Goal: Information Seeking & Learning: Learn about a topic

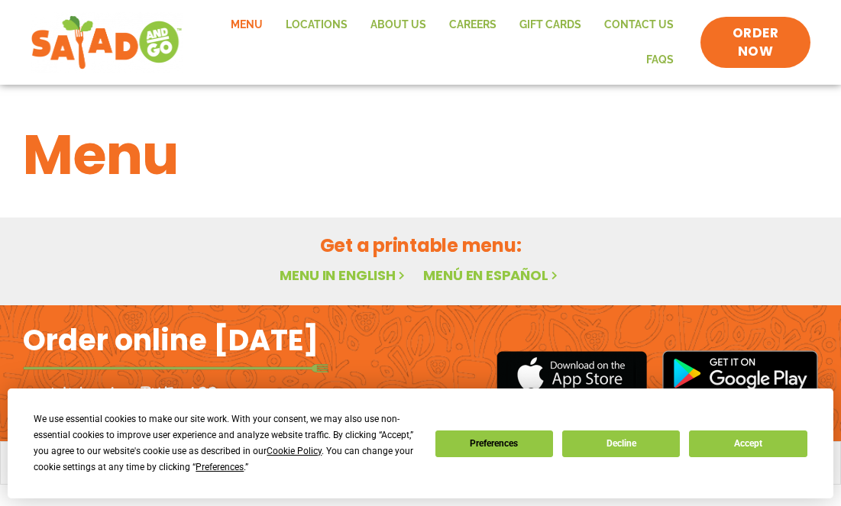
scroll to position [31, 0]
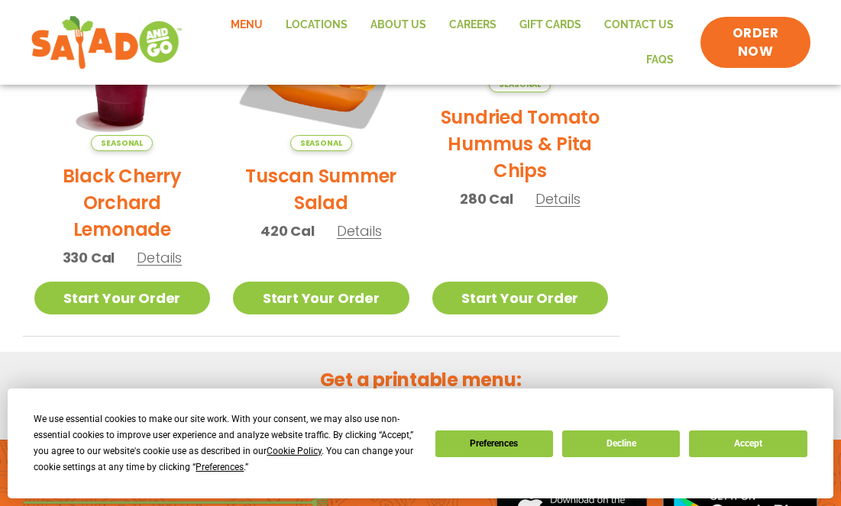
scroll to position [845, 0]
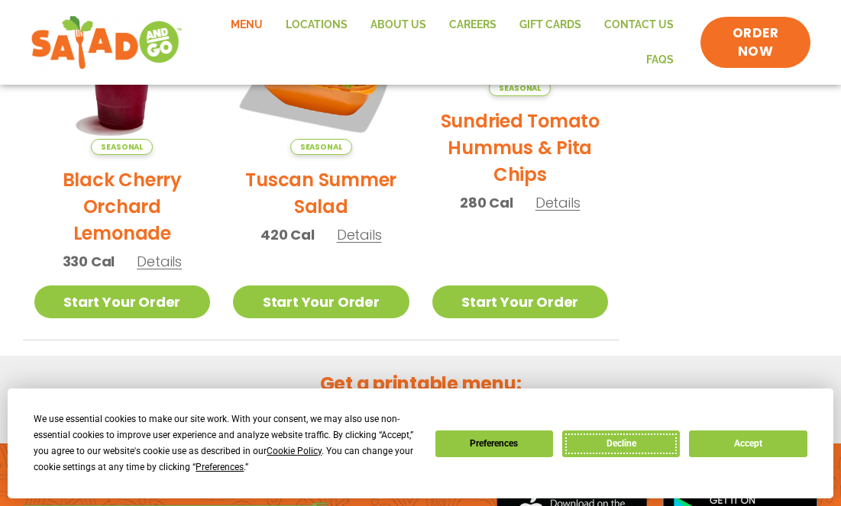
click at [648, 436] on button "Decline" at bounding box center [621, 444] width 118 height 27
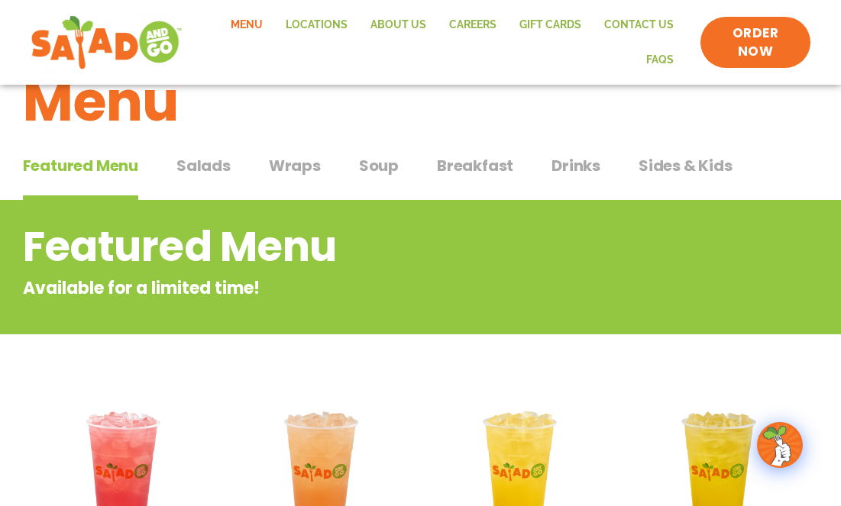
scroll to position [74, 0]
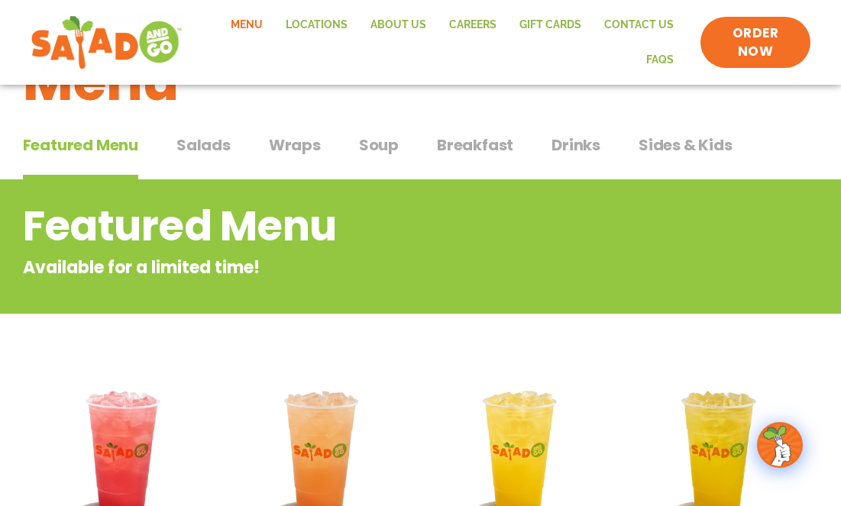
click at [281, 144] on span "Wraps" at bounding box center [295, 145] width 52 height 23
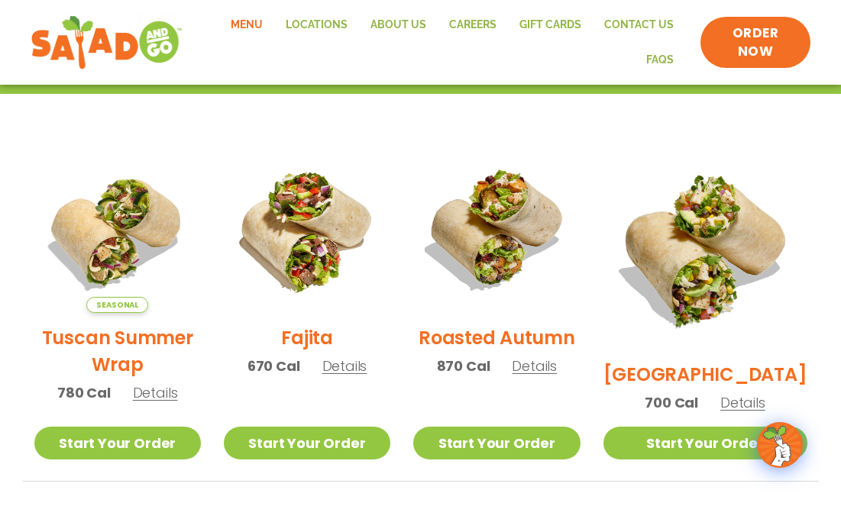
scroll to position [308, 0]
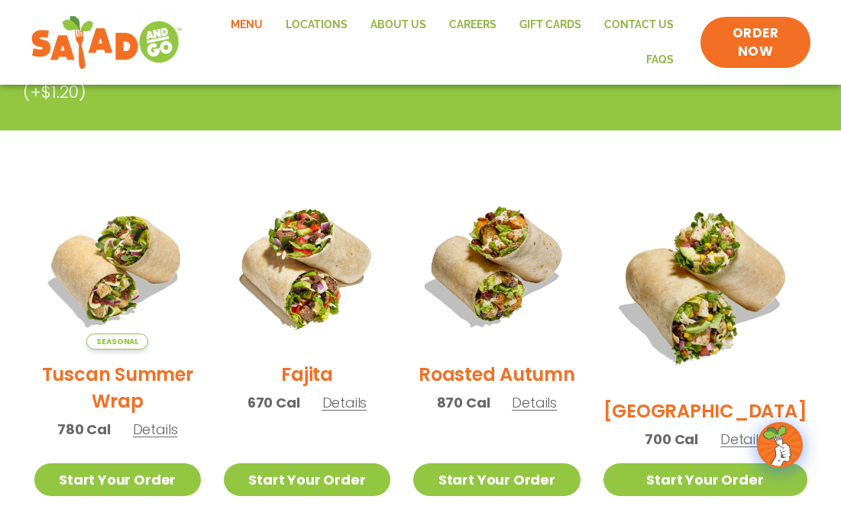
click at [553, 411] on span "Details" at bounding box center [533, 402] width 45 height 19
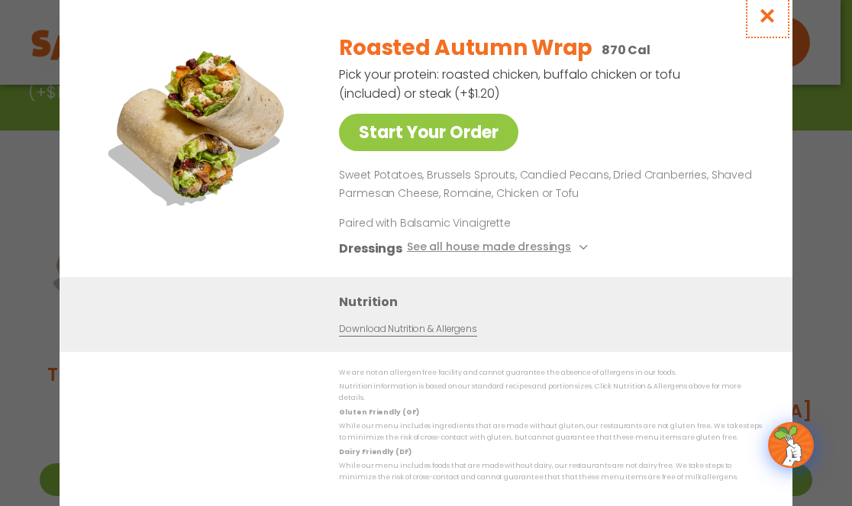
click at [761, 19] on icon "Close modal" at bounding box center [767, 16] width 19 height 16
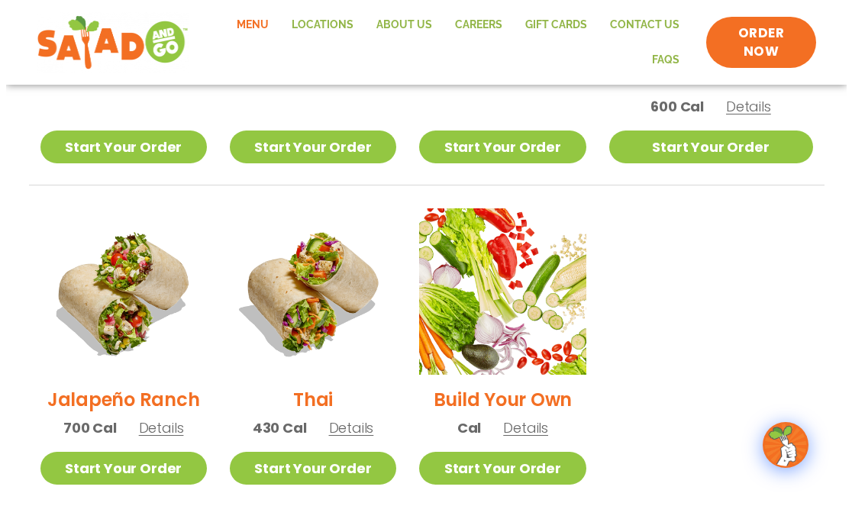
scroll to position [1002, 0]
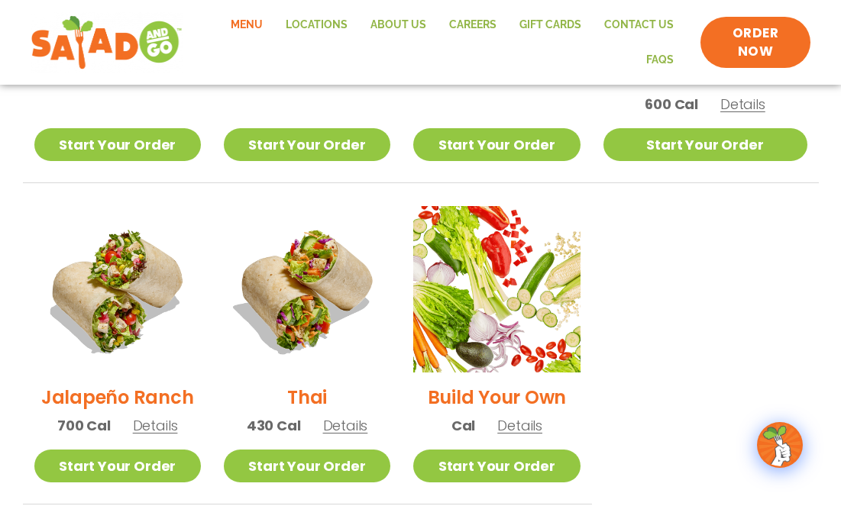
click at [148, 416] on span "Details" at bounding box center [155, 425] width 45 height 19
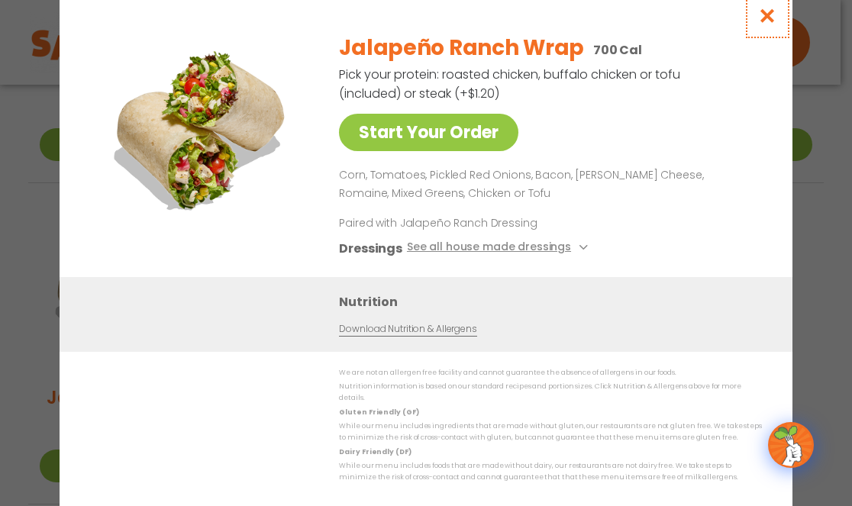
click at [763, 15] on icon "Close modal" at bounding box center [767, 16] width 19 height 16
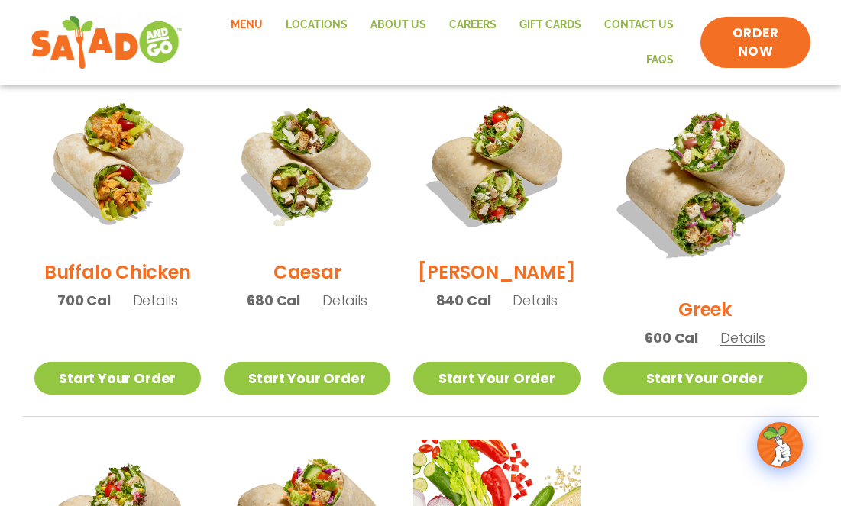
scroll to position [759, 0]
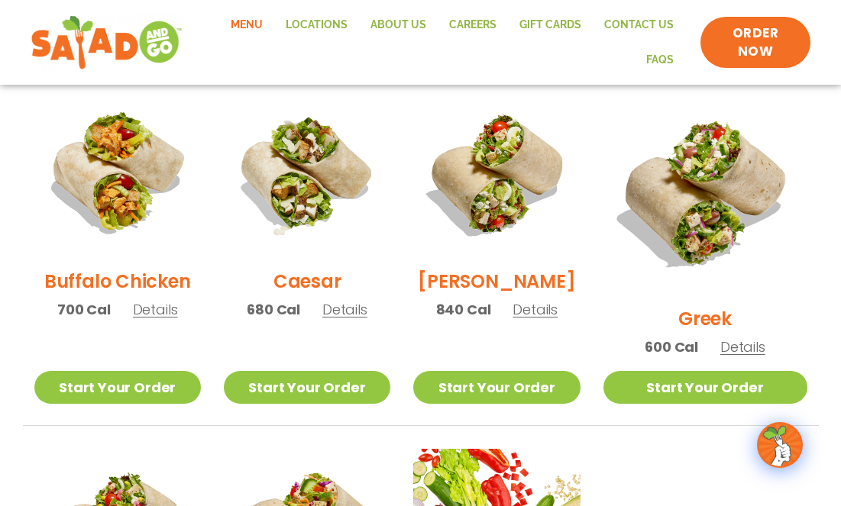
click at [159, 319] on span "Details" at bounding box center [155, 309] width 45 height 19
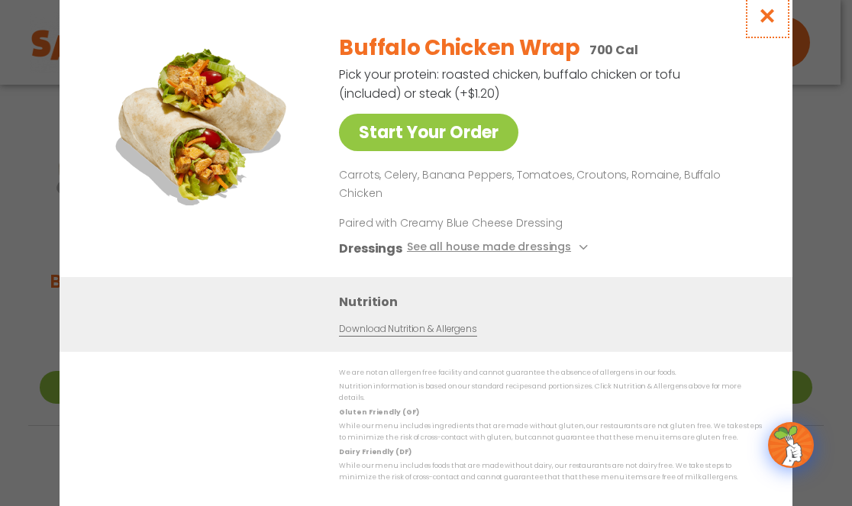
click at [763, 24] on icon "Close modal" at bounding box center [767, 16] width 19 height 16
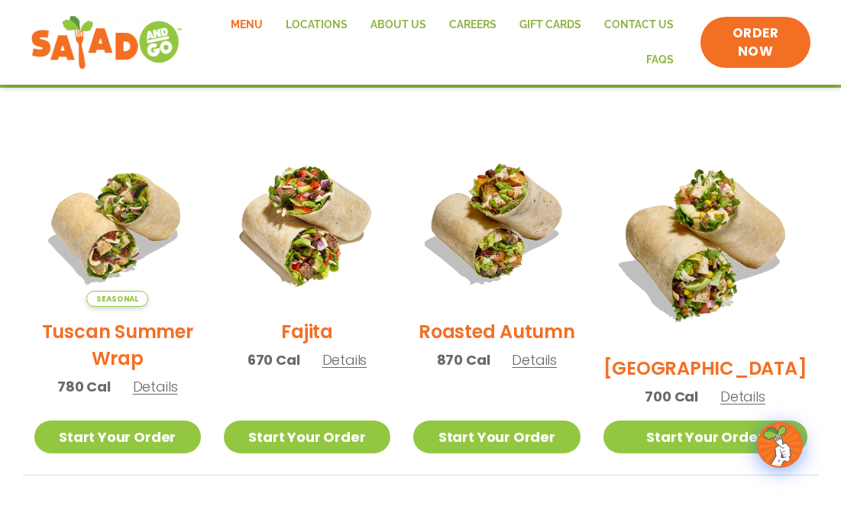
scroll to position [352, 0]
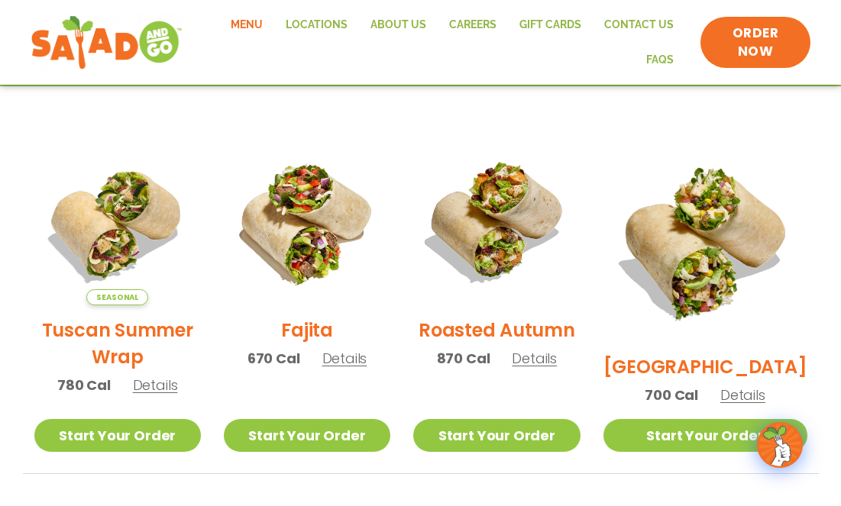
click at [160, 395] on span "Details" at bounding box center [155, 385] width 45 height 19
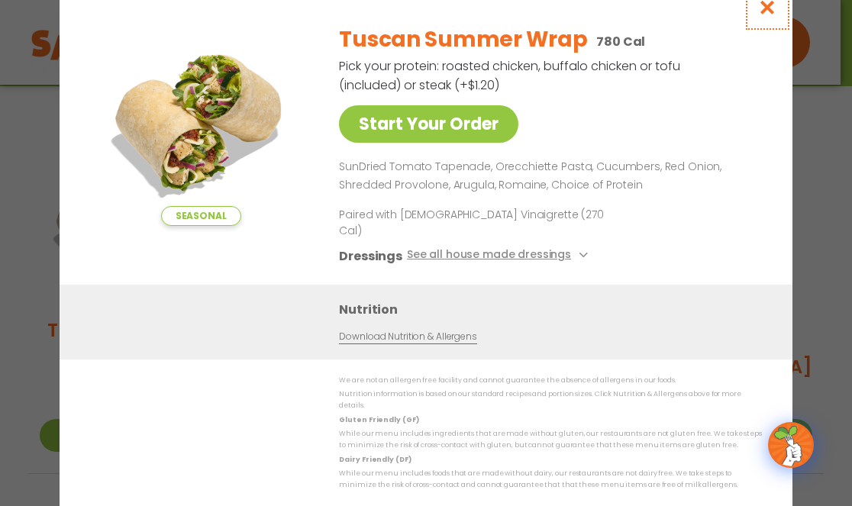
click at [770, 15] on icon "Close modal" at bounding box center [767, 7] width 19 height 16
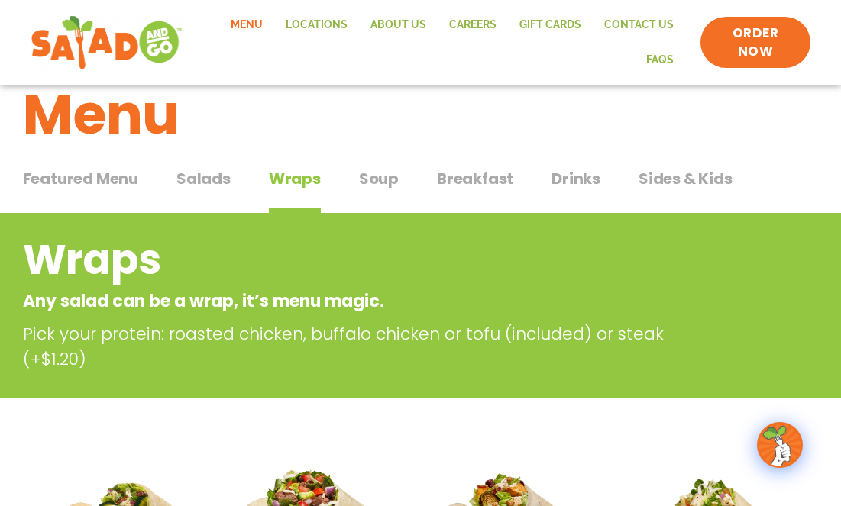
scroll to position [0, 0]
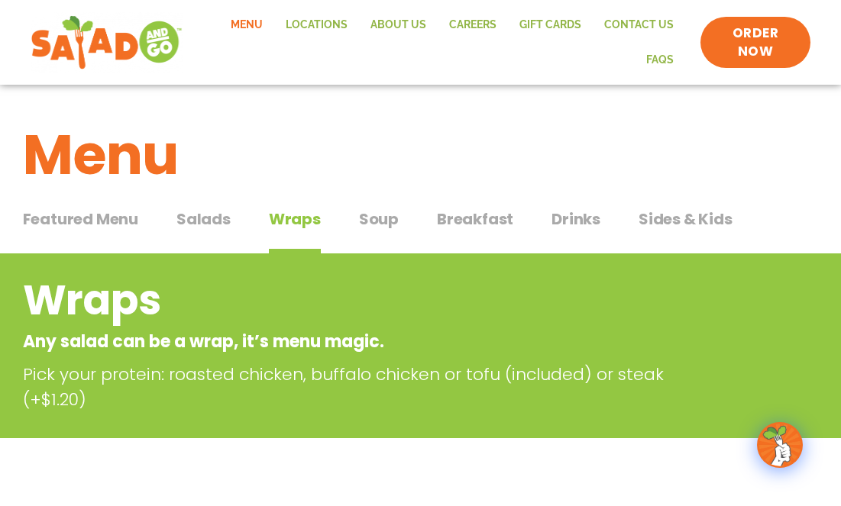
click at [196, 223] on span "Salads" at bounding box center [203, 219] width 54 height 23
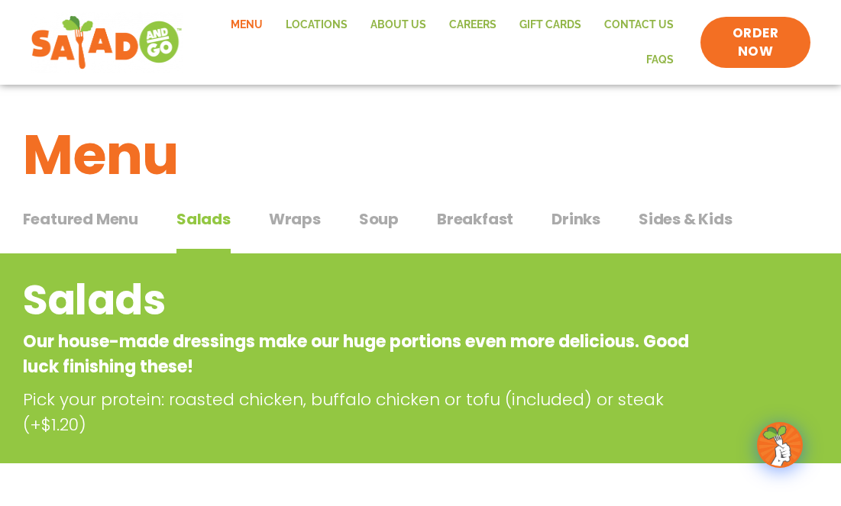
click at [295, 228] on span "Wraps" at bounding box center [295, 219] width 52 height 23
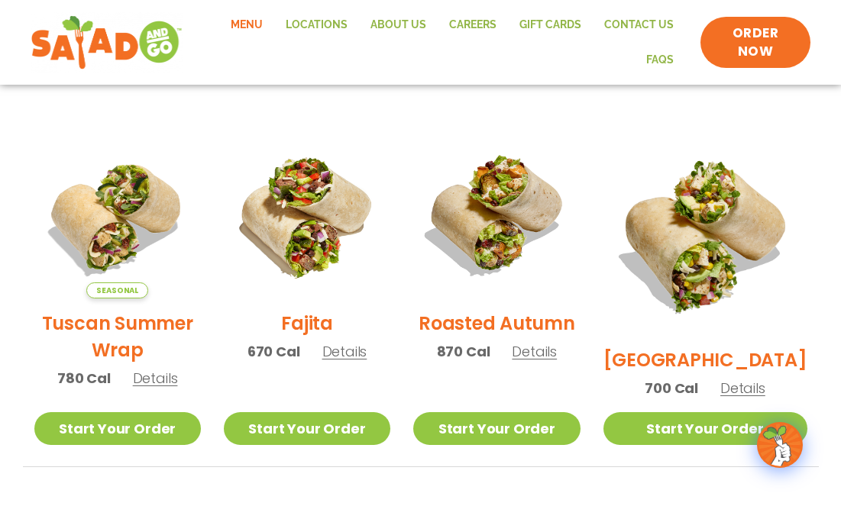
scroll to position [363, 0]
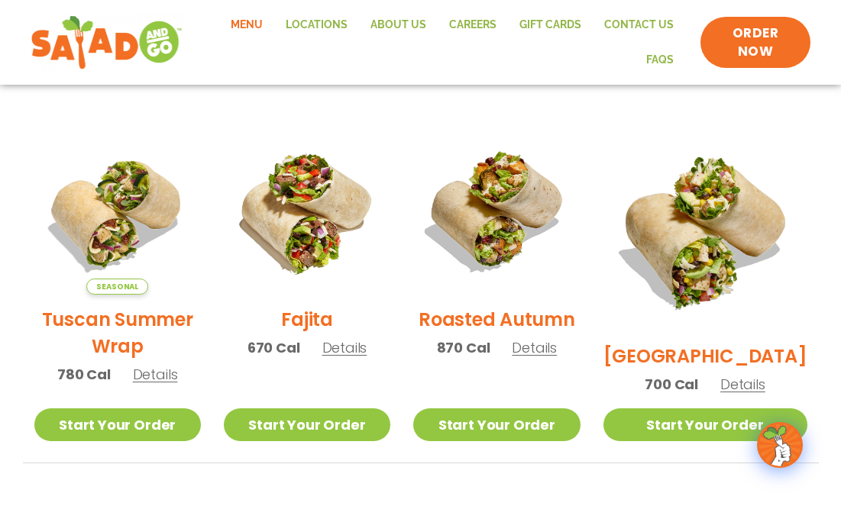
click at [745, 375] on span "Details" at bounding box center [742, 384] width 45 height 19
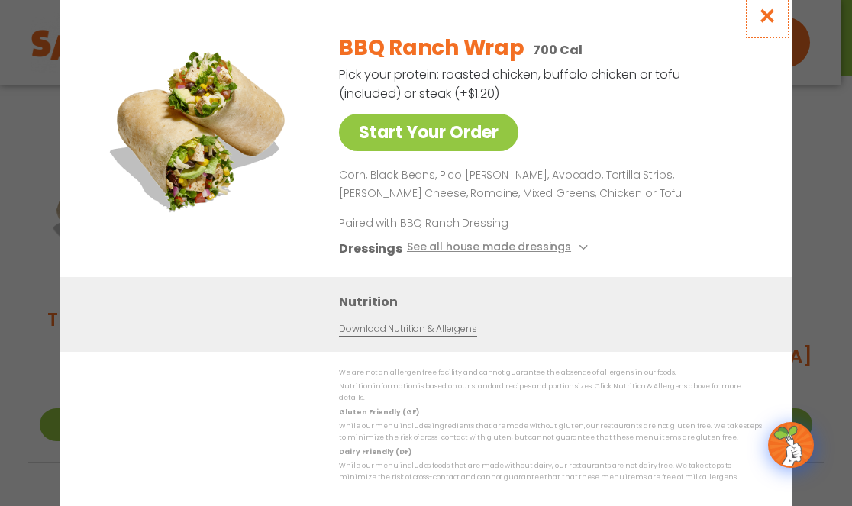
click at [769, 16] on icon "Close modal" at bounding box center [767, 16] width 19 height 16
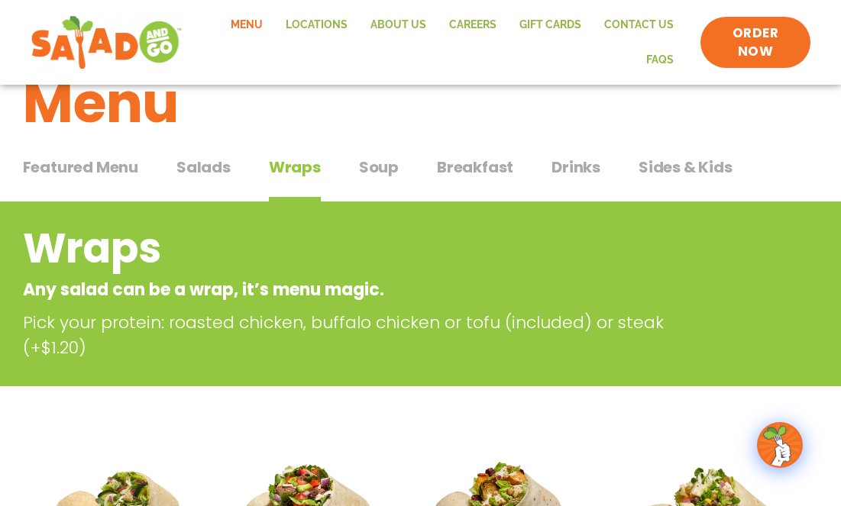
scroll to position [0, 0]
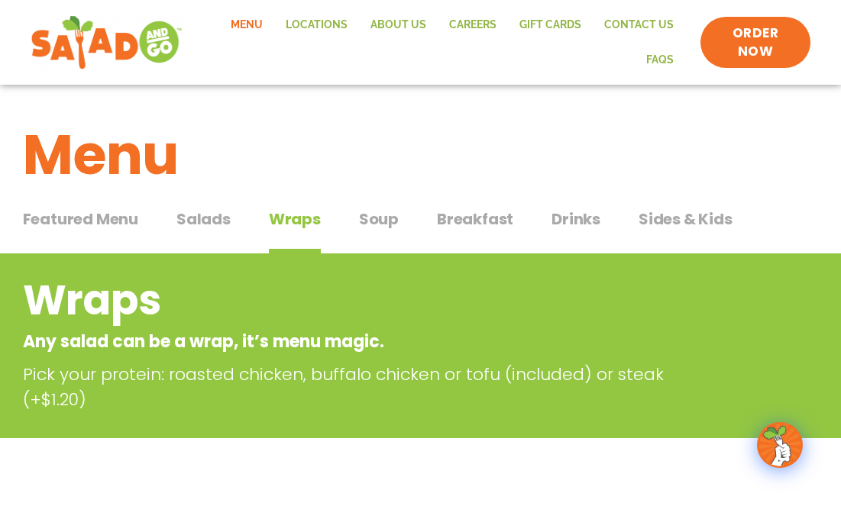
click at [573, 224] on span "Drinks" at bounding box center [575, 219] width 49 height 23
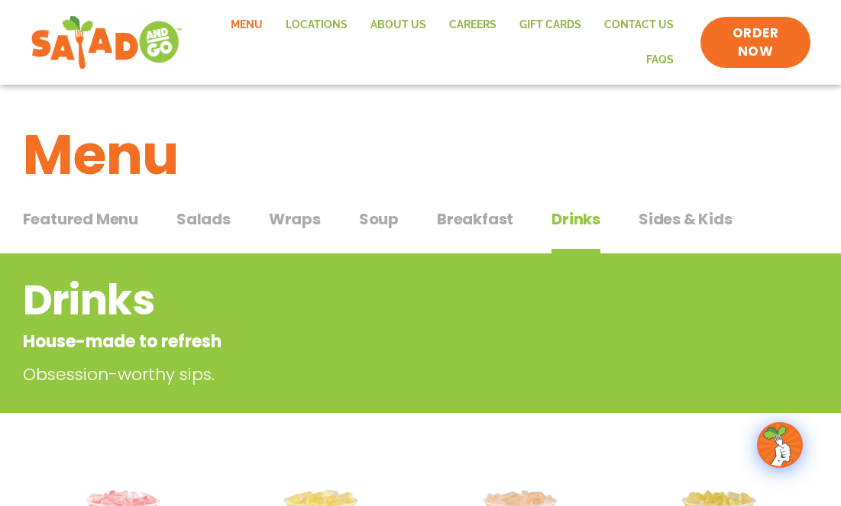
click at [716, 229] on span "Sides & Kids" at bounding box center [685, 219] width 94 height 23
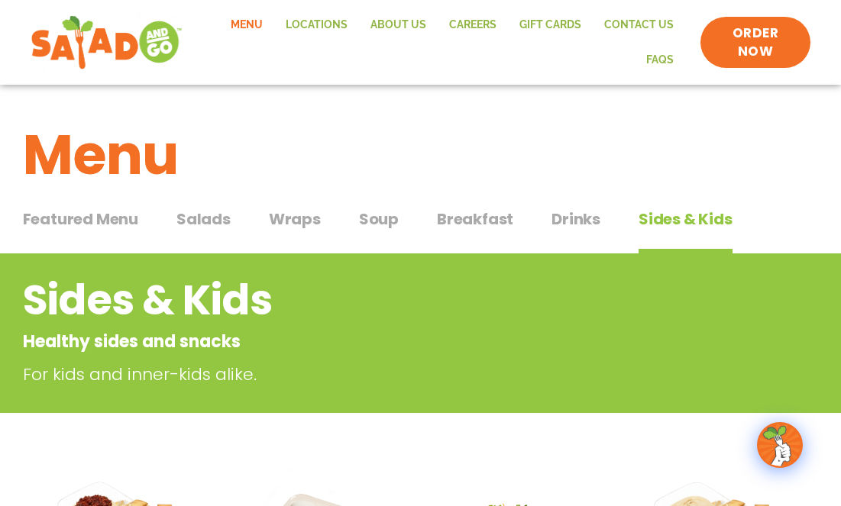
click at [378, 229] on span "Soup" at bounding box center [379, 219] width 40 height 23
